Goal: Information Seeking & Learning: Understand process/instructions

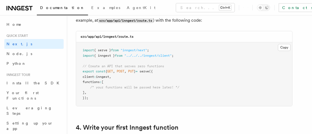
scroll to position [769, 0]
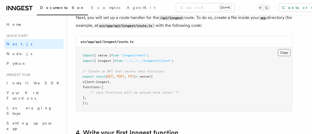
click at [286, 56] on button "Copy Copied" at bounding box center [284, 52] width 13 height 7
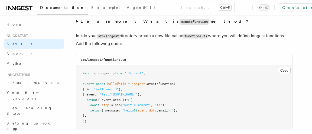
scroll to position [952, 0]
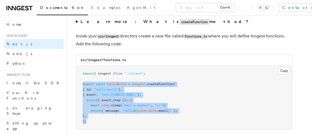
drag, startPoint x: 81, startPoint y: 85, endPoint x: 106, endPoint y: 121, distance: 43.8
click at [106, 121] on pre "import { inngest } from "./client" ; export const helloWorld = inngest .createF…" at bounding box center [184, 98] width 216 height 64
copy code "export const helloWorld = inngest .createFunction ( { id : "hello-world" } , { …"
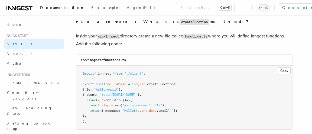
click at [217, 94] on pre "import { inngest } from "./client" ; export const helloWorld = inngest .createF…" at bounding box center [184, 98] width 216 height 64
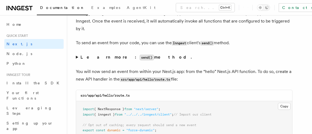
scroll to position [2820, 0]
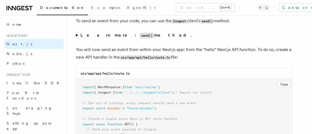
click at [140, 39] on code "send()" at bounding box center [147, 36] width 15 height 6
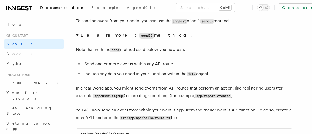
click at [93, 38] on strong "Learn more: send() method." at bounding box center [137, 35] width 113 height 5
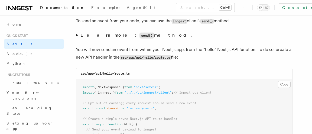
drag, startPoint x: 90, startPoint y: 39, endPoint x: 93, endPoint y: 40, distance: 2.9
click at [90, 38] on strong "Learn more: send() method." at bounding box center [137, 35] width 113 height 5
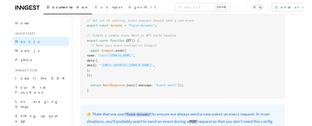
scroll to position [2966, 0]
